Goal: Task Accomplishment & Management: Use online tool/utility

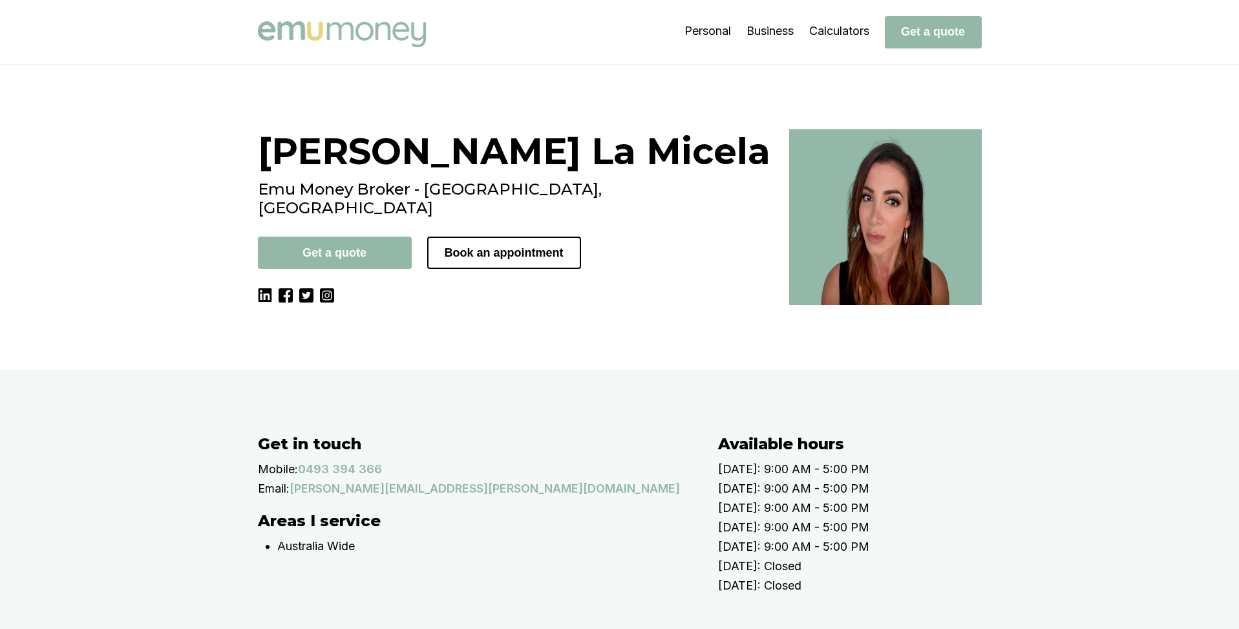
click at [213, 128] on div "Laura La Micela Emu Money Broker - Melbourne, VIC Get a quote Book an appointme…" at bounding box center [619, 217] width 1239 height 305
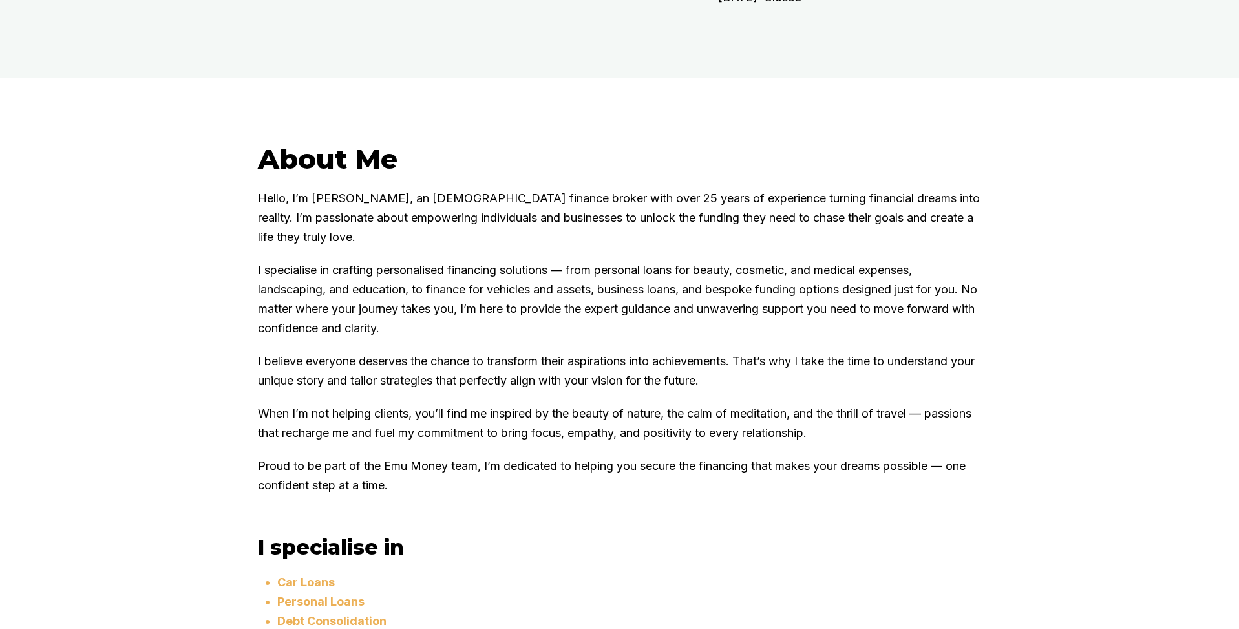
scroll to position [680, 0]
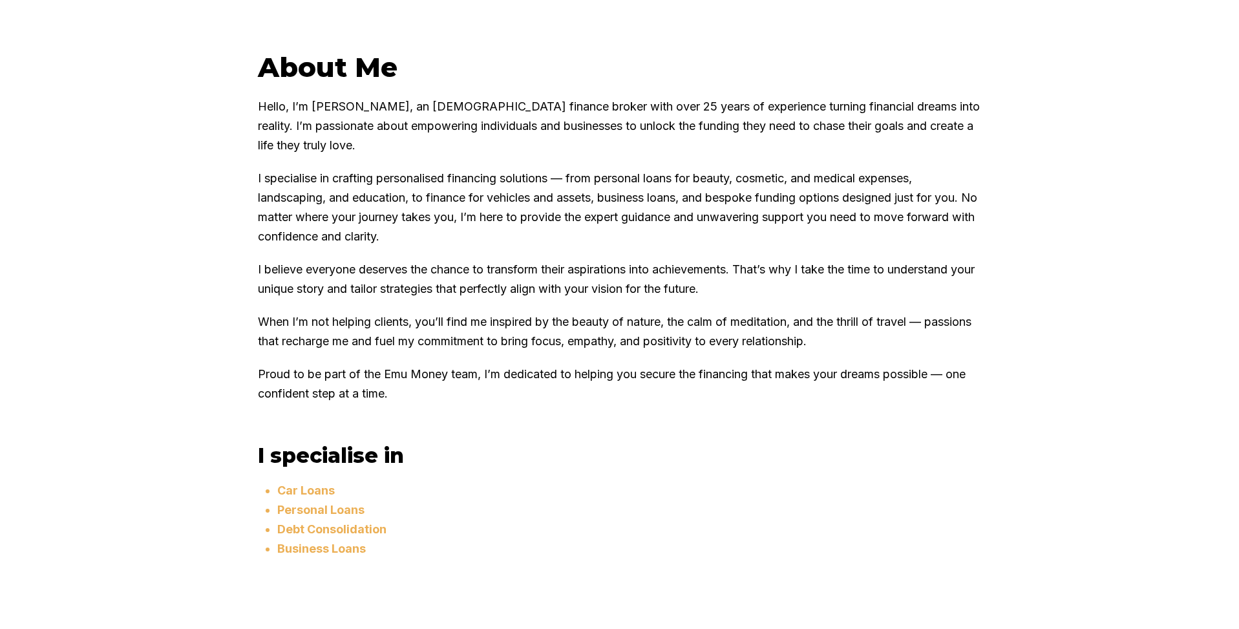
click at [338, 246] on p "I specialise in crafting personalised financing solutions — from personal loans…" at bounding box center [620, 208] width 724 height 78
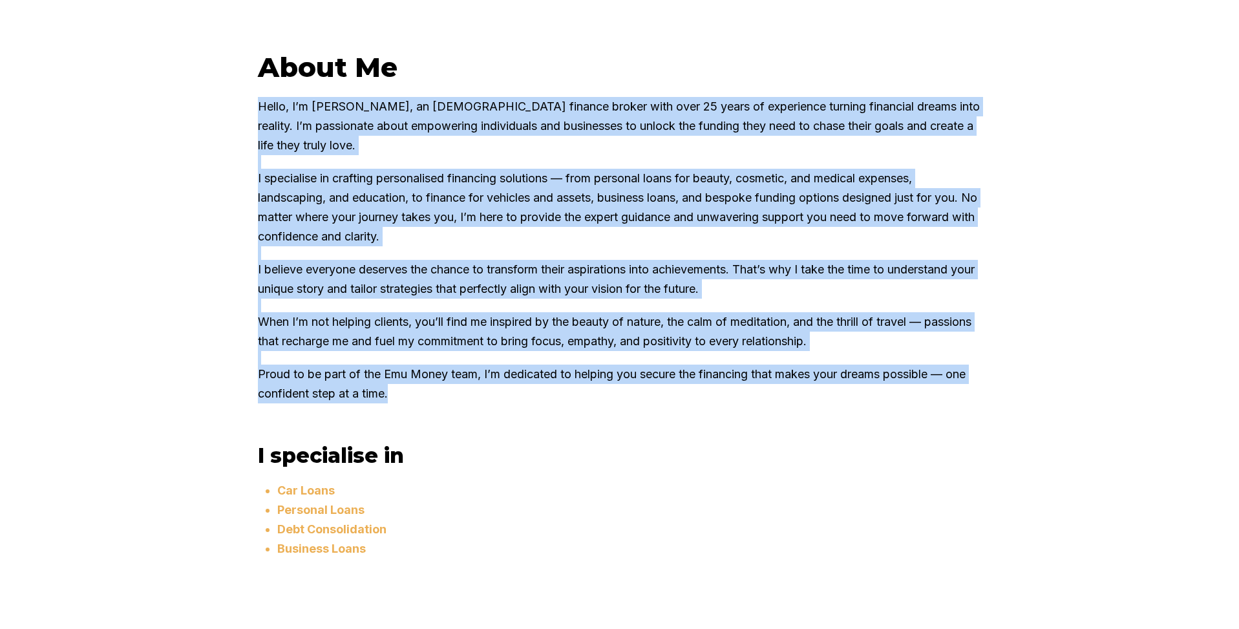
drag, startPoint x: 257, startPoint y: 179, endPoint x: 432, endPoint y: 466, distance: 336.2
click at [432, 417] on div "About Me Hello, I’m Santina Laura, an Italian finance broker with over 25 years…" at bounding box center [620, 233] width 724 height 366
copy div "Hello, I’m Santina Laura, an Italian finance broker with over 25 years of exper…"
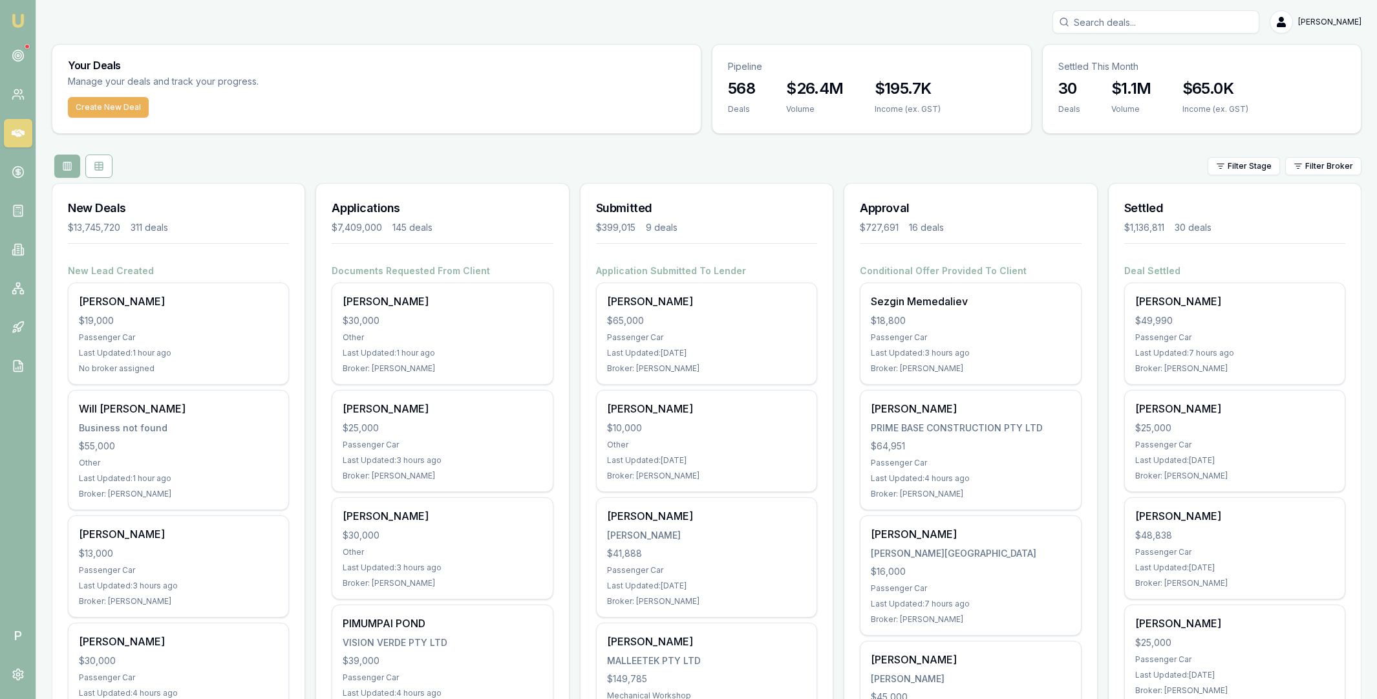
click at [1139, 21] on input "Search deals" at bounding box center [1155, 21] width 207 height 23
paste input "D-T6ZO8QAK2K"
type input "D-T6ZO8QAK2K"
click at [1137, 58] on p "Harvey Aston Heys" at bounding box center [1155, 56] width 195 height 13
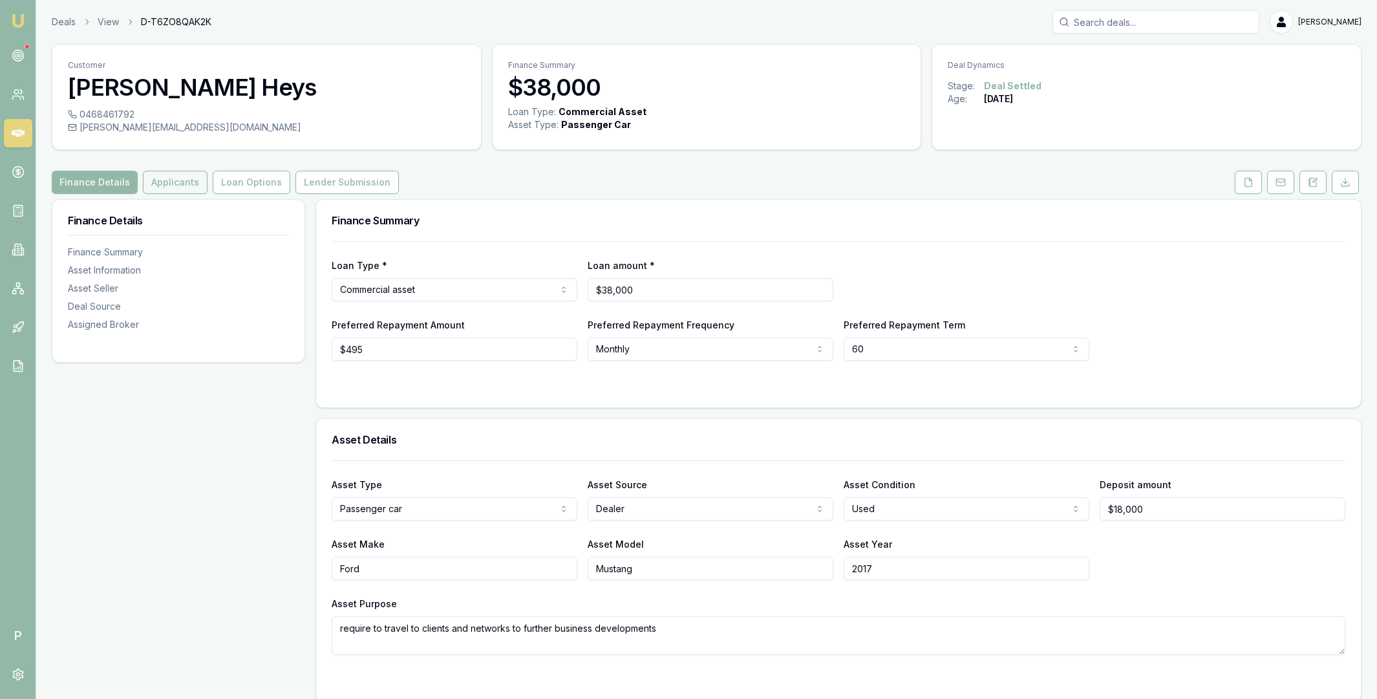
click at [173, 184] on button "Applicants" at bounding box center [175, 182] width 65 height 23
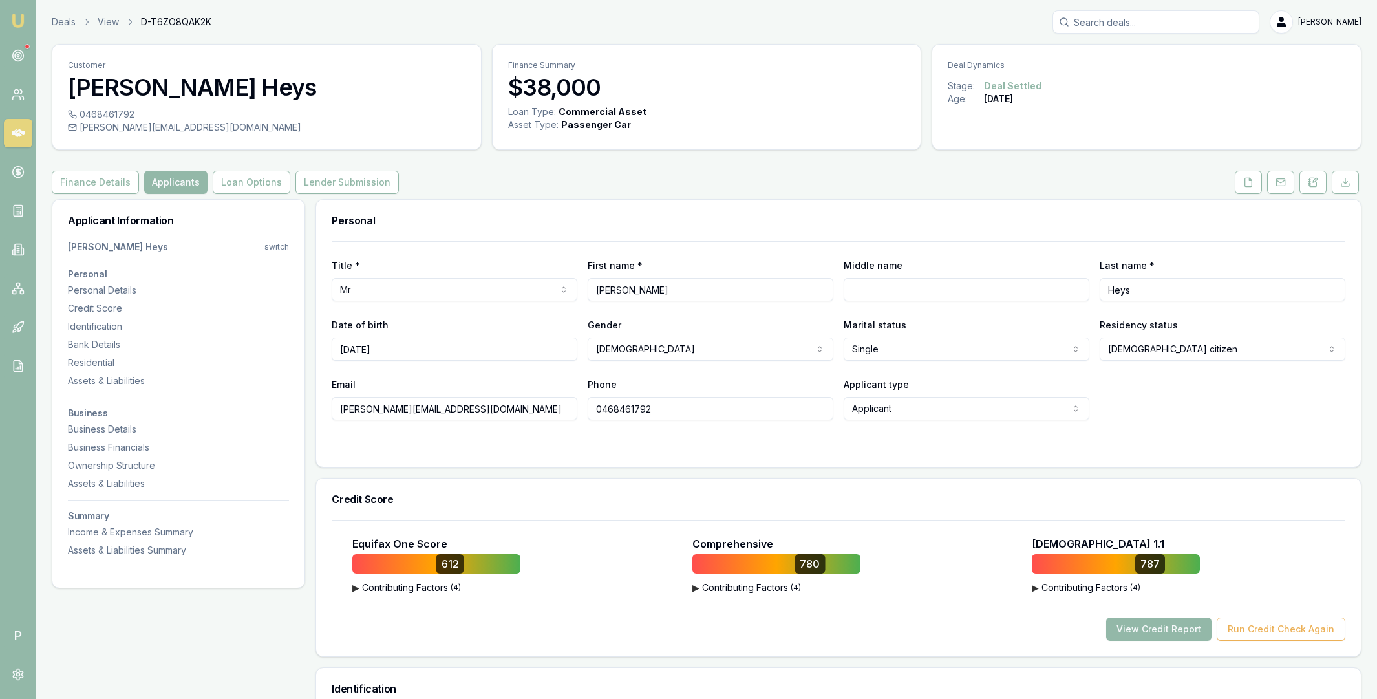
click at [98, 408] on h3 "Business" at bounding box center [178, 412] width 221 height 9
click at [95, 429] on div "Business Details" at bounding box center [178, 429] width 221 height 13
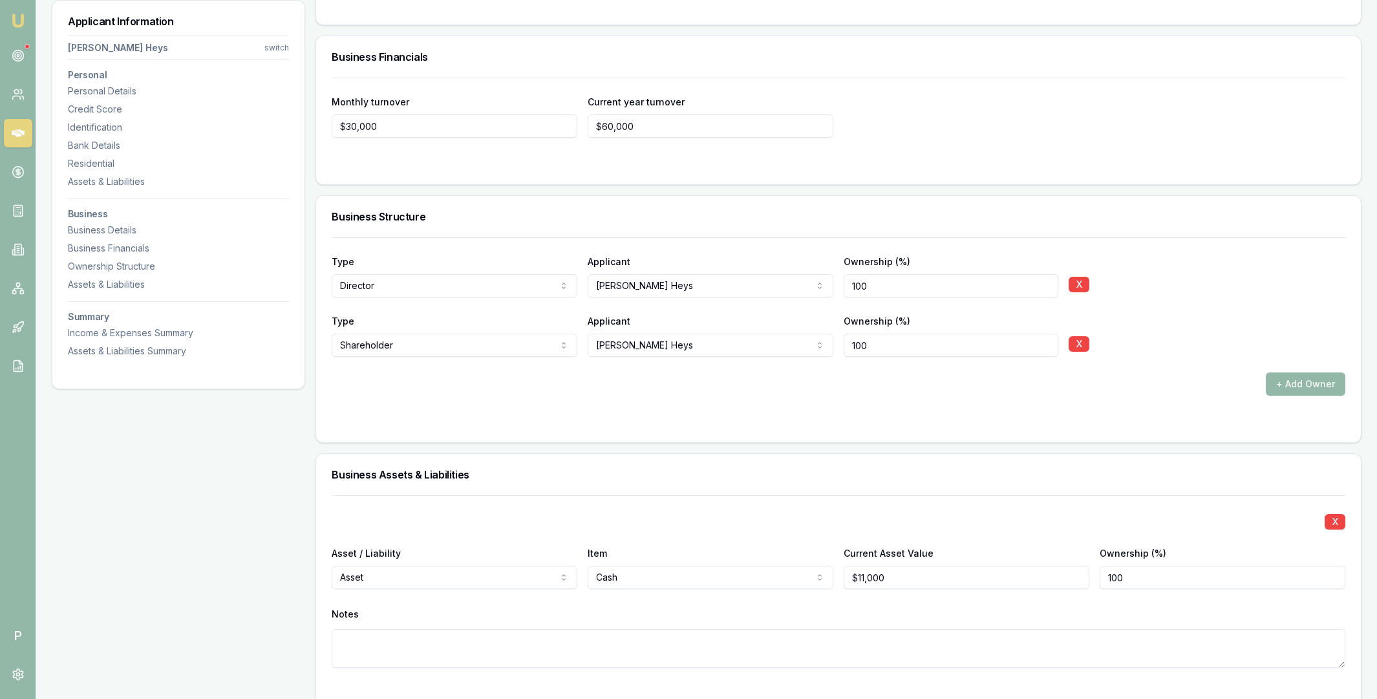
scroll to position [2372, 0]
